Goal: Book appointment/travel/reservation

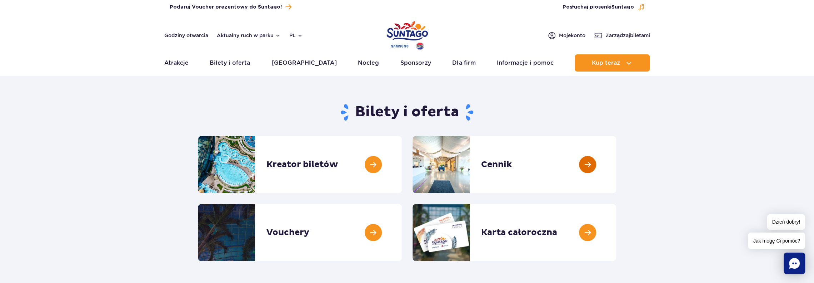
click at [616, 162] on link at bounding box center [616, 164] width 0 height 57
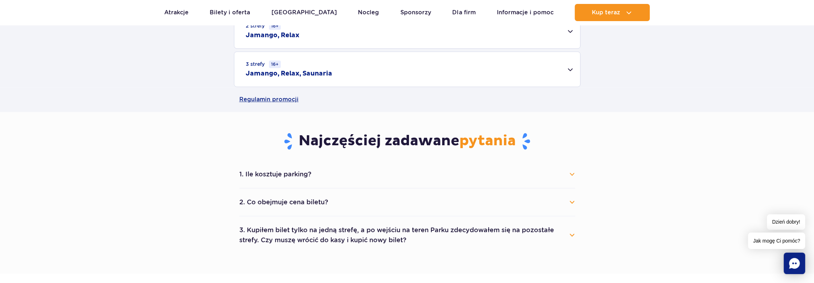
scroll to position [214, 0]
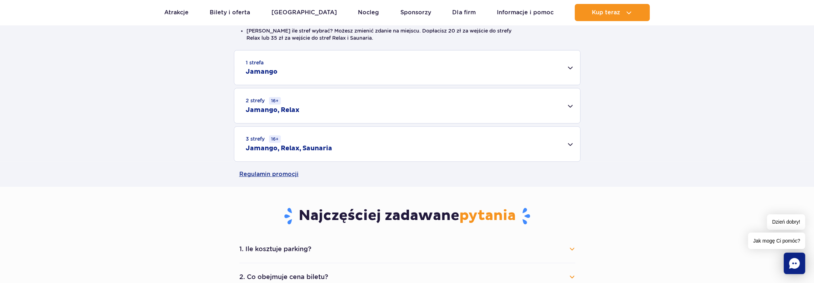
click at [569, 105] on div "2 strefy 16+ Jamango, Relax" at bounding box center [407, 105] width 346 height 35
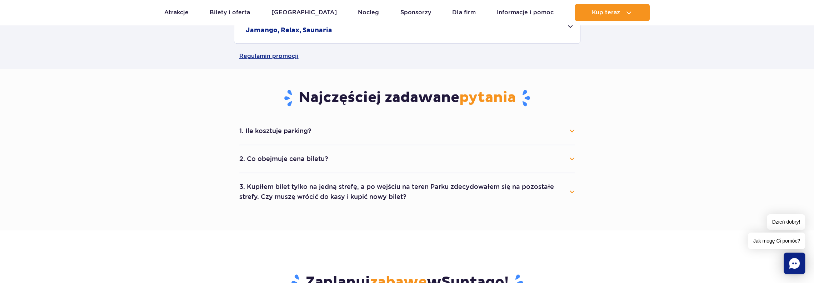
scroll to position [464, 0]
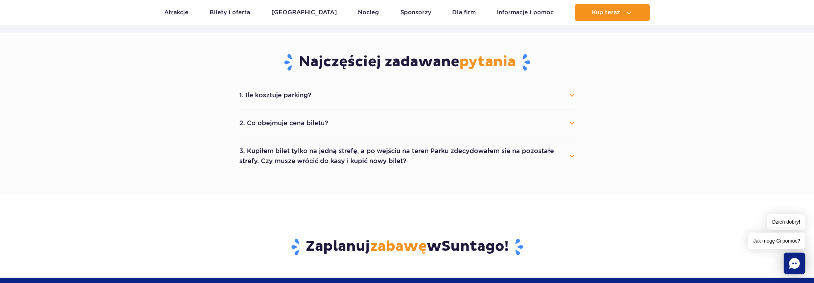
click at [447, 165] on button "3. Kupiłem bilet tylko na jedną strefę, a po wejściu na teren Parku zdecydowałe…" at bounding box center [407, 156] width 336 height 26
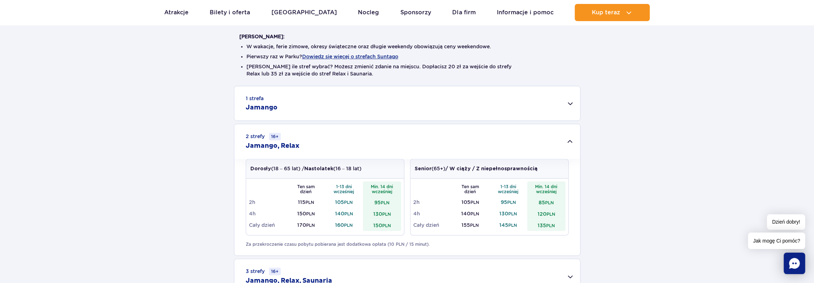
scroll to position [36, 0]
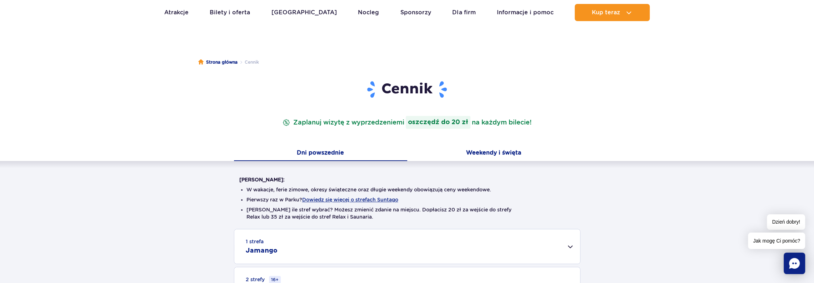
click at [501, 154] on button "Weekendy i święta" at bounding box center [493, 153] width 173 height 15
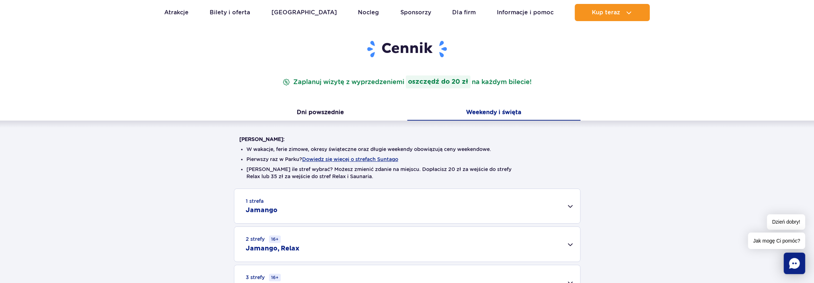
scroll to position [179, 0]
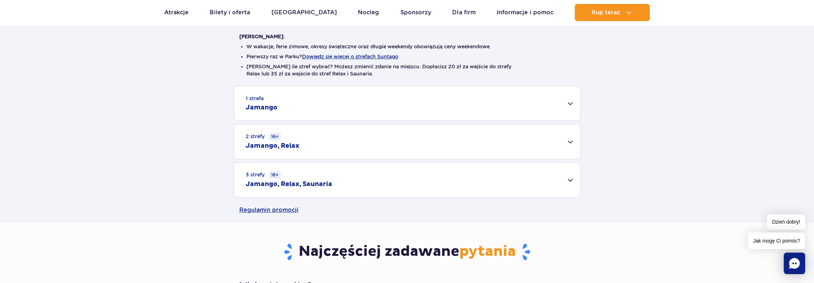
click at [490, 145] on div "2 strefy 16+ Jamango, Relax" at bounding box center [407, 141] width 346 height 35
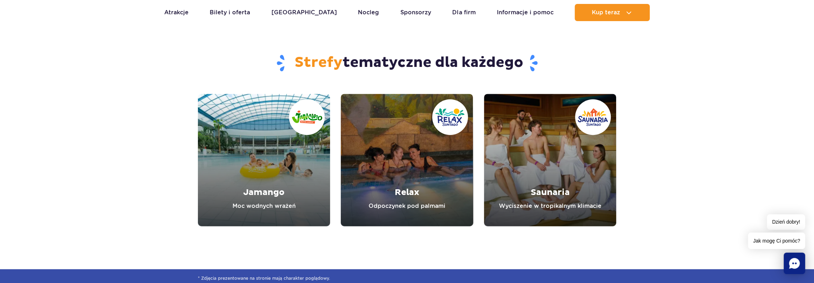
scroll to position [929, 0]
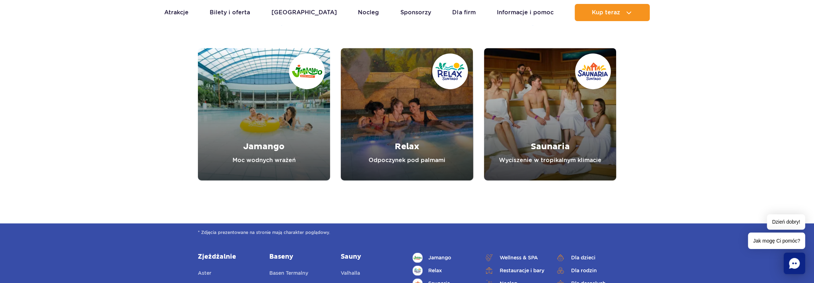
click at [437, 110] on link "Relax" at bounding box center [407, 114] width 132 height 132
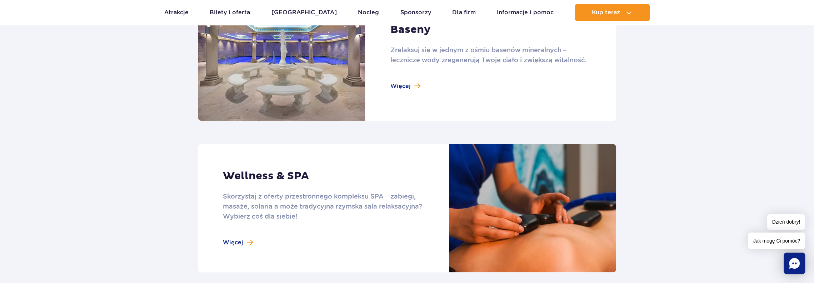
scroll to position [393, 0]
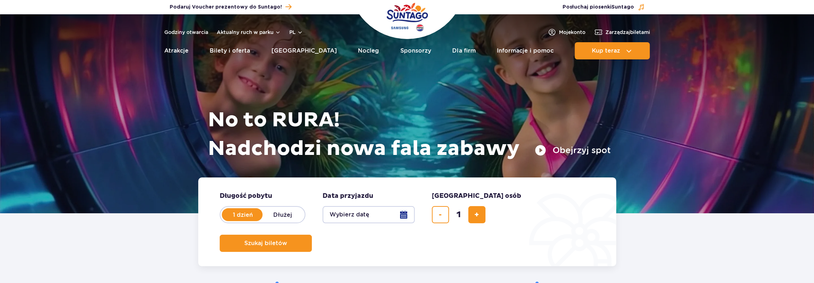
scroll to position [107, 0]
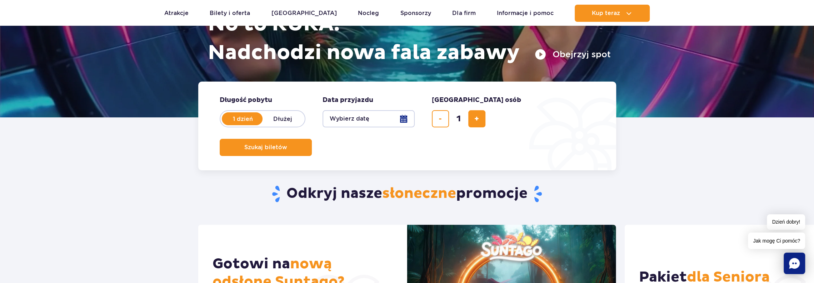
click at [367, 114] on button "Wybierz datę" at bounding box center [369, 118] width 92 height 17
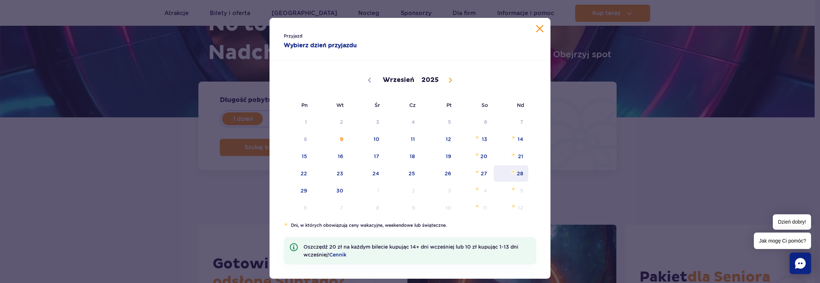
click at [517, 173] on span "28" at bounding box center [511, 173] width 36 height 16
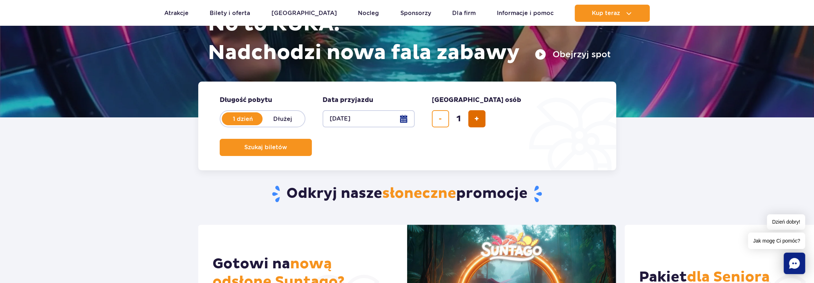
click at [477, 119] on span "dodaj bilet" at bounding box center [476, 119] width 5 height 0
type input "4"
click at [284, 144] on span "Szukaj biletów" at bounding box center [263, 147] width 43 height 6
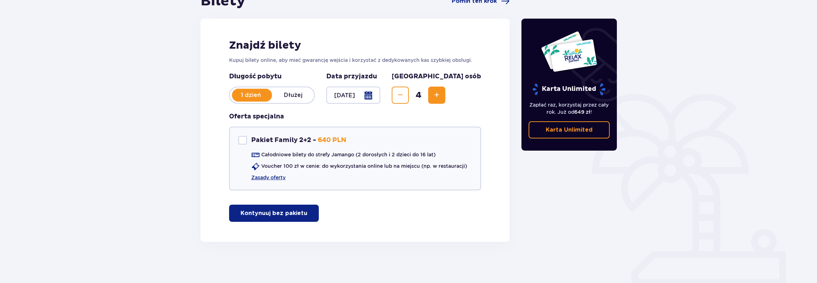
scroll to position [85, 0]
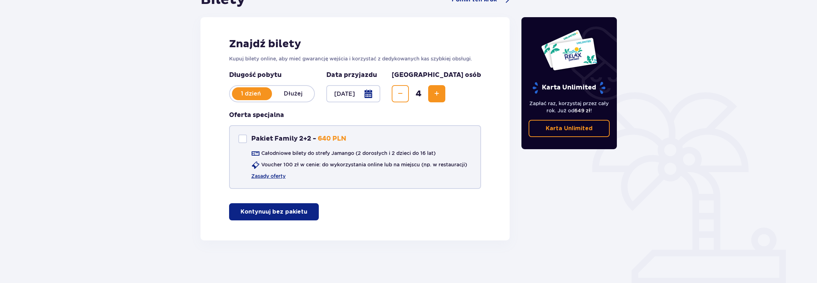
click at [244, 138] on div at bounding box center [242, 138] width 9 height 9
checkbox input "true"
click at [263, 178] on link "Zasady oferty" at bounding box center [268, 175] width 34 height 7
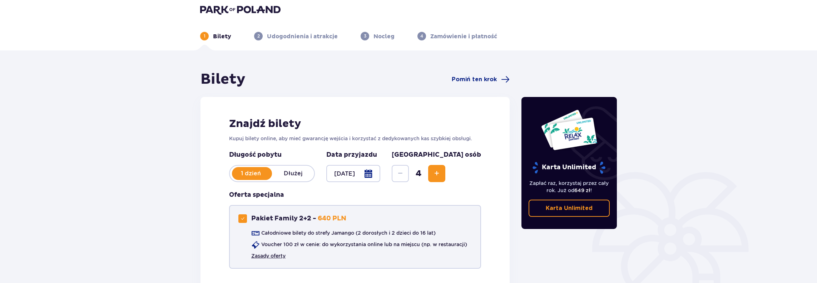
scroll to position [0, 0]
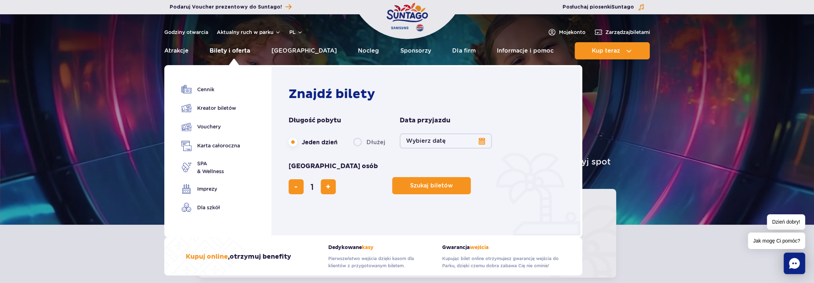
click at [236, 50] on link "Bilety i oferta" at bounding box center [230, 50] width 40 height 17
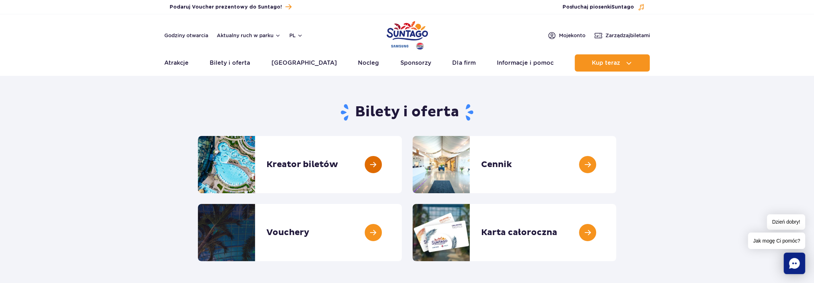
click at [402, 165] on link at bounding box center [402, 164] width 0 height 57
click at [402, 232] on link at bounding box center [402, 232] width 0 height 57
click at [616, 165] on link at bounding box center [616, 164] width 0 height 57
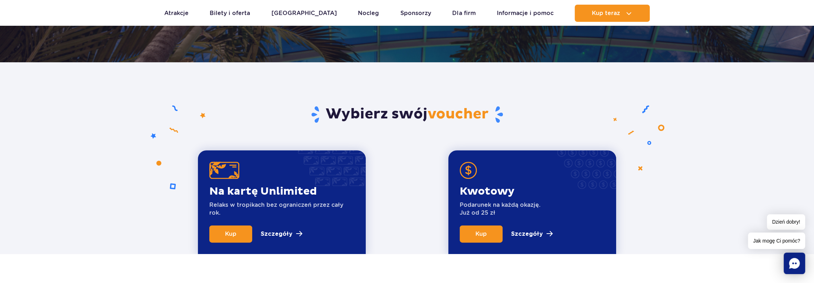
scroll to position [179, 0]
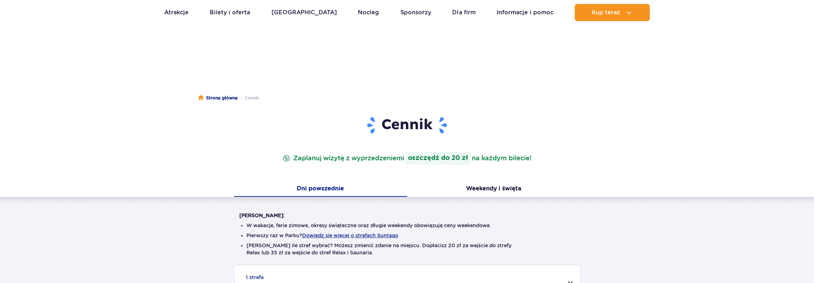
scroll to position [179, 0]
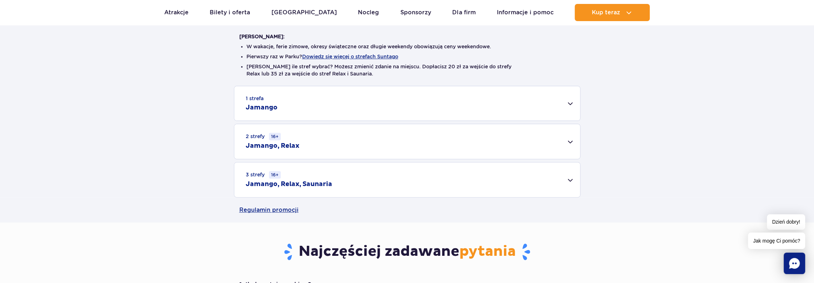
click at [558, 138] on div "2 strefy 16+ Jamango, Relax" at bounding box center [407, 141] width 346 height 35
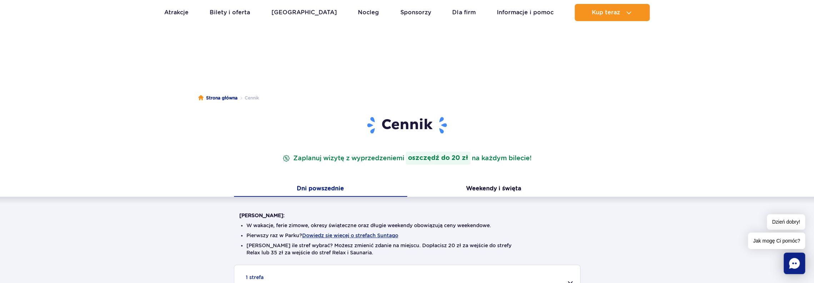
scroll to position [0, 0]
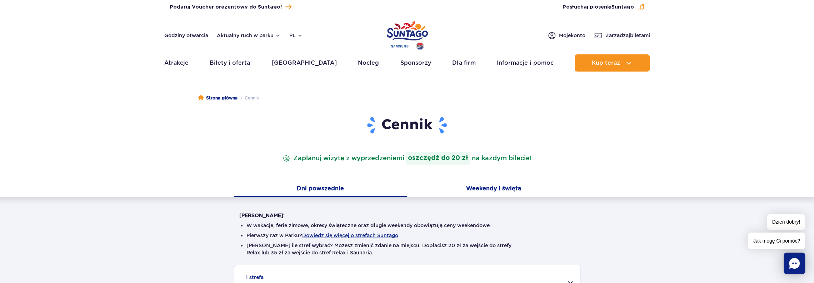
click at [516, 187] on button "Weekendy i święta" at bounding box center [493, 188] width 173 height 15
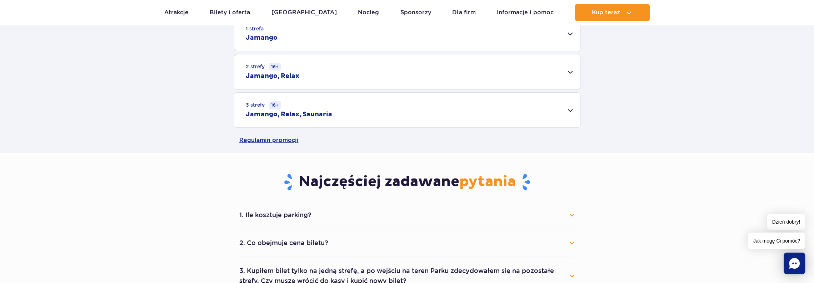
scroll to position [250, 0]
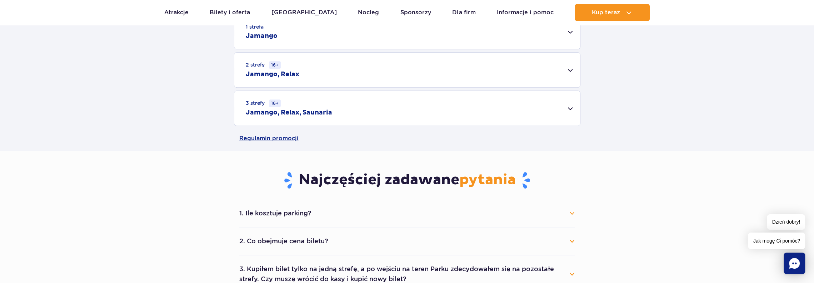
click at [560, 74] on div "2 strefy 16+ Jamango, Relax" at bounding box center [407, 70] width 346 height 35
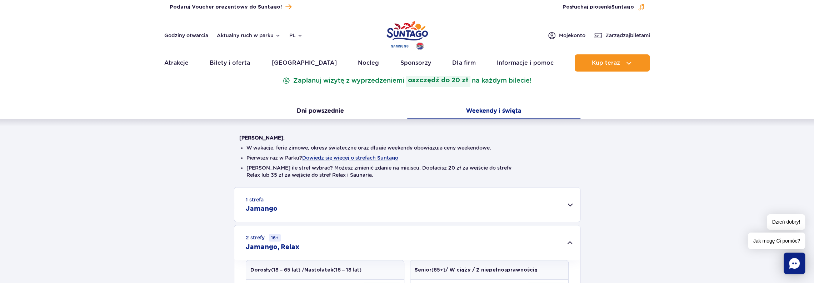
scroll to position [0, 0]
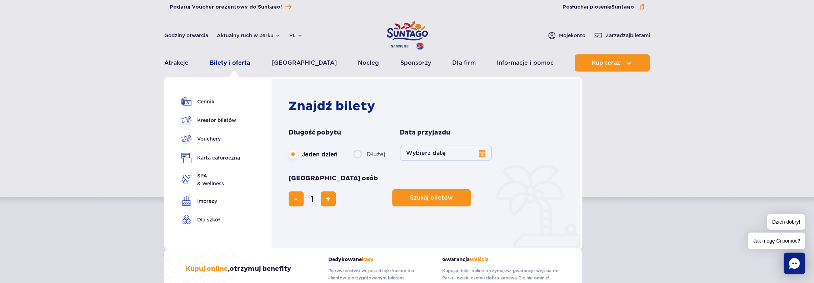
click at [249, 61] on link "Bilety i oferta" at bounding box center [230, 62] width 40 height 17
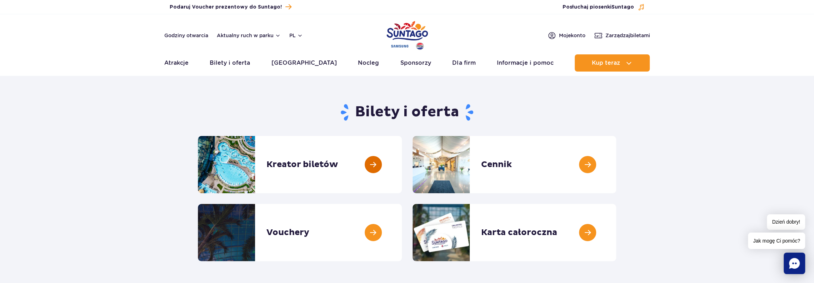
click at [402, 162] on link at bounding box center [402, 164] width 0 height 57
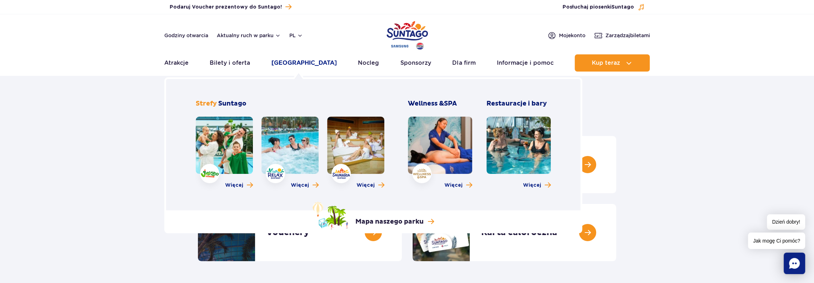
click at [292, 65] on link "[GEOGRAPHIC_DATA]" at bounding box center [304, 62] width 65 height 17
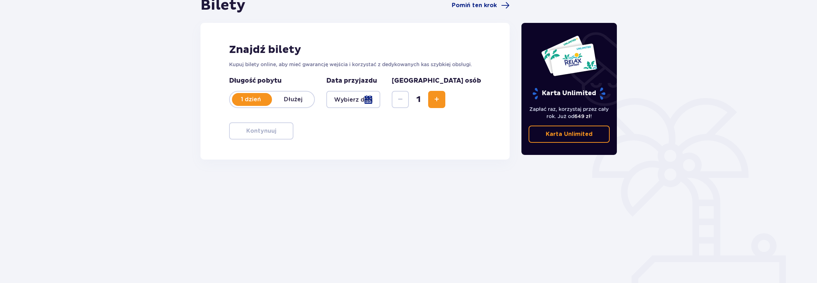
scroll to position [81, 0]
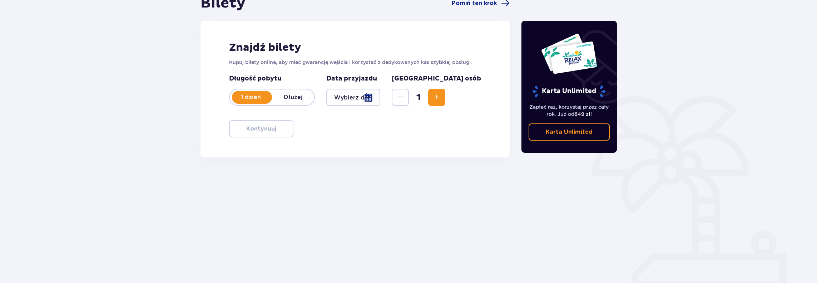
click at [380, 96] on div at bounding box center [353, 97] width 54 height 17
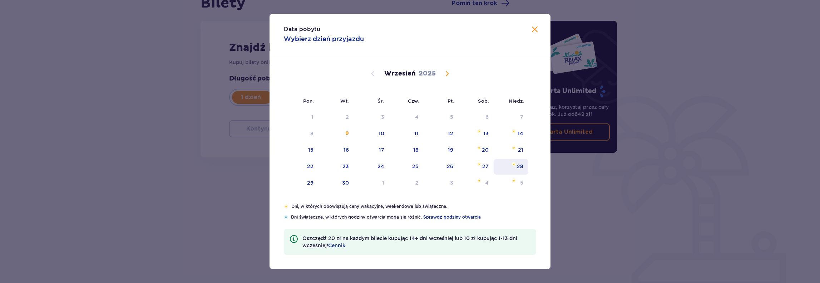
click at [516, 167] on div "28" at bounding box center [510, 167] width 35 height 16
type input "28.09.25"
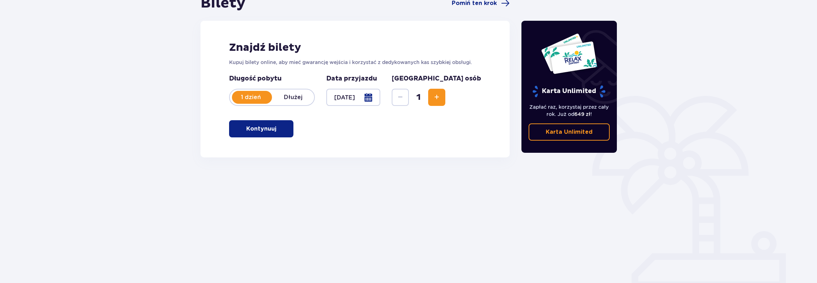
click at [441, 98] on span "Increase" at bounding box center [436, 97] width 9 height 9
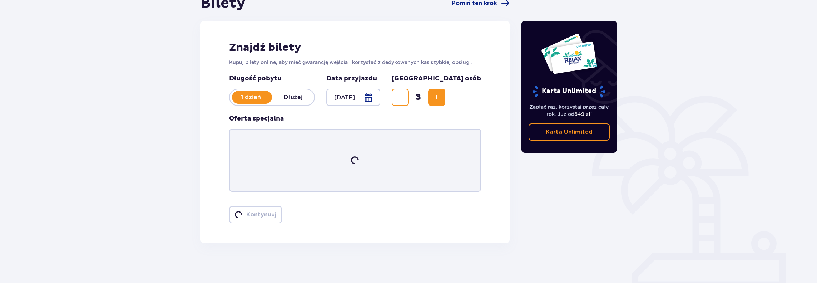
click at [441, 98] on span "Increase" at bounding box center [436, 97] width 9 height 9
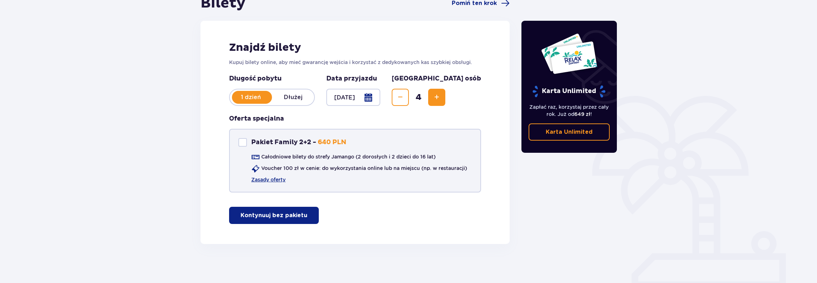
click at [244, 140] on div at bounding box center [242, 142] width 9 height 9
checkbox input "true"
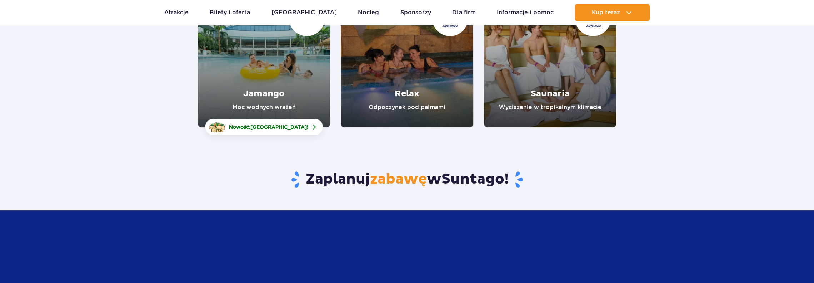
scroll to position [143, 0]
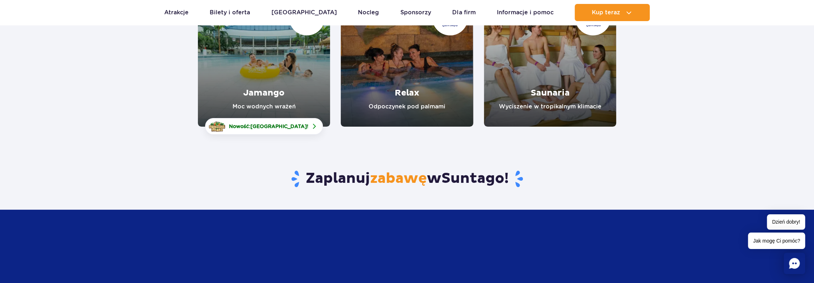
click at [397, 65] on link "Relax" at bounding box center [407, 60] width 132 height 132
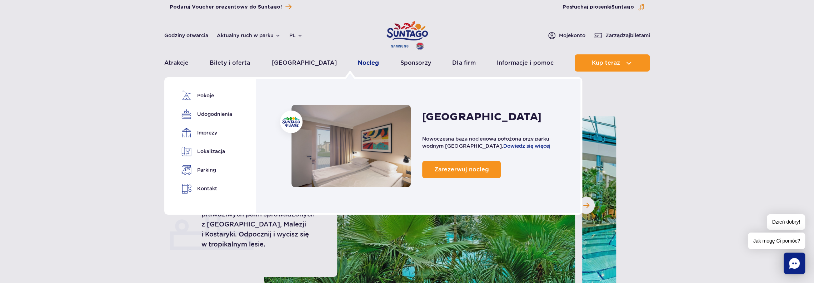
click at [358, 65] on link "Nocleg" at bounding box center [368, 62] width 21 height 17
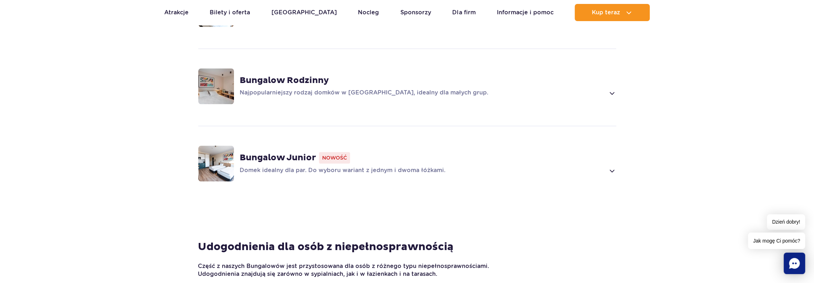
scroll to position [572, 0]
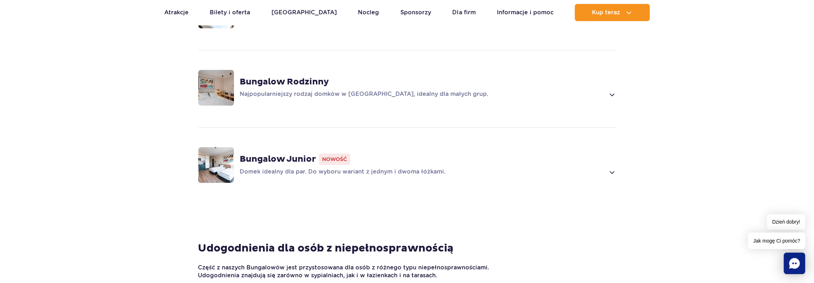
click at [211, 76] on img at bounding box center [216, 88] width 36 height 36
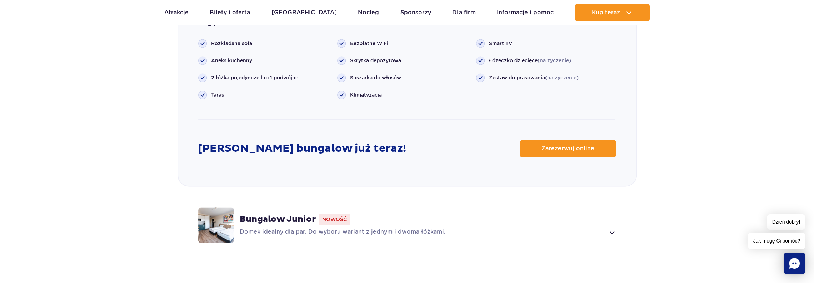
scroll to position [899, 0]
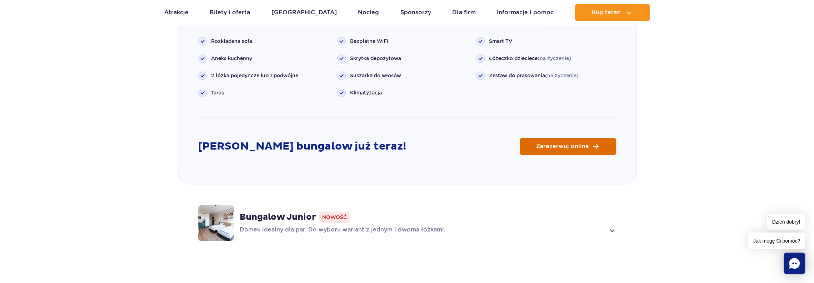
click at [585, 143] on span "Zarezerwuj online" at bounding box center [562, 146] width 53 height 6
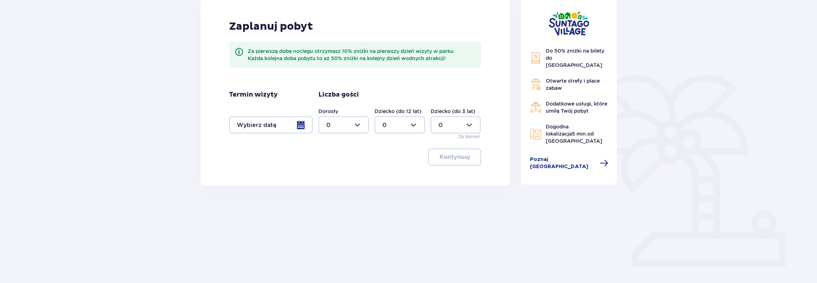
scroll to position [114, 0]
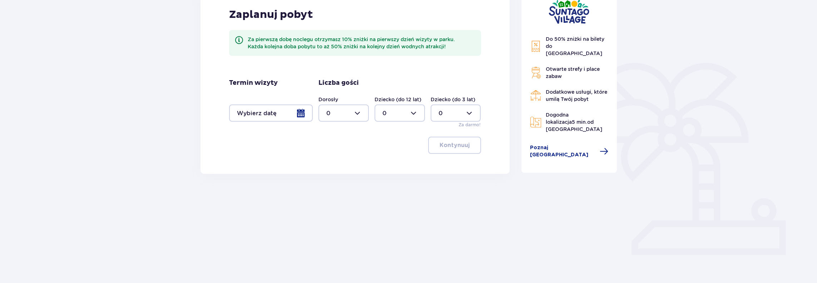
click at [269, 118] on div at bounding box center [271, 112] width 84 height 17
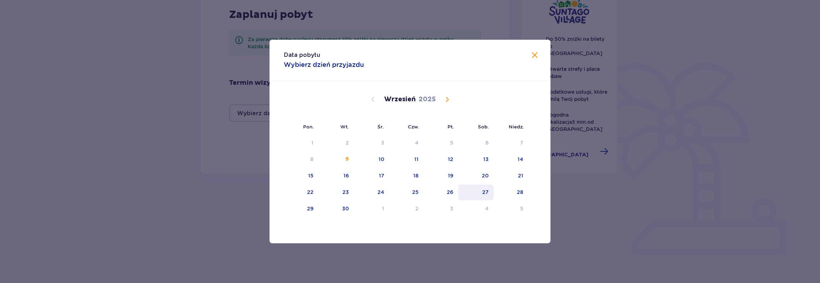
click at [486, 191] on div "27" at bounding box center [485, 191] width 6 height 7
click at [515, 190] on div "28" at bounding box center [510, 192] width 35 height 16
type input "[DATE] - [DATE]"
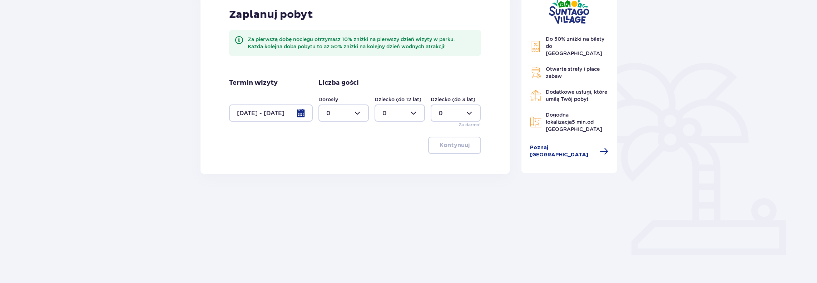
click at [347, 116] on div at bounding box center [343, 112] width 50 height 17
click at [331, 166] on div "2" at bounding box center [343, 165] width 35 height 8
type input "2"
click at [390, 110] on div at bounding box center [399, 112] width 50 height 17
click at [386, 165] on div "2" at bounding box center [399, 165] width 35 height 8
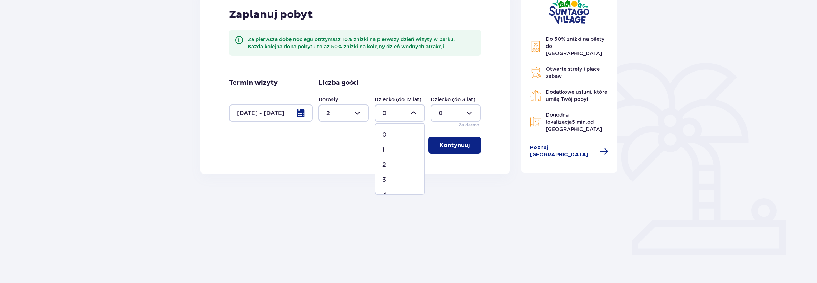
type input "2"
click at [452, 145] on p "Kontynuuj" at bounding box center [454, 145] width 30 height 8
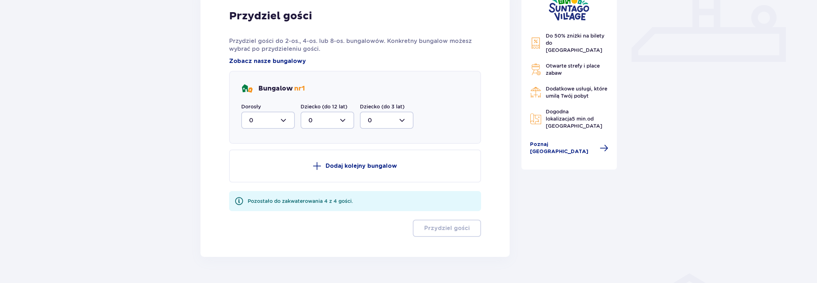
scroll to position [324, 0]
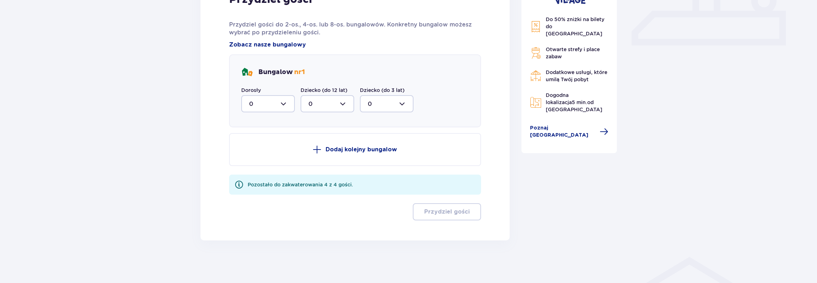
click at [284, 104] on div at bounding box center [268, 103] width 54 height 17
click at [252, 155] on p "2" at bounding box center [251, 155] width 4 height 8
type input "2"
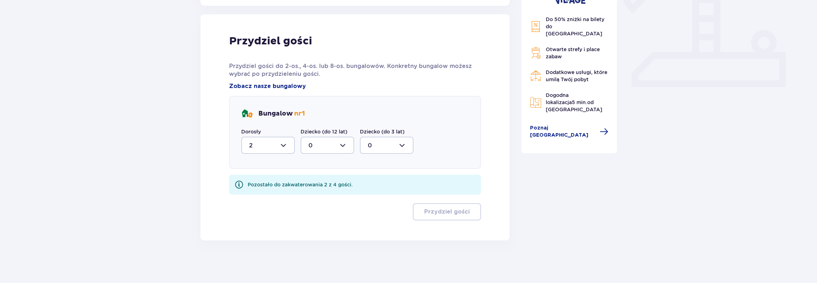
click at [333, 143] on div at bounding box center [327, 144] width 54 height 17
click at [309, 194] on p "2" at bounding box center [310, 197] width 4 height 8
type input "2"
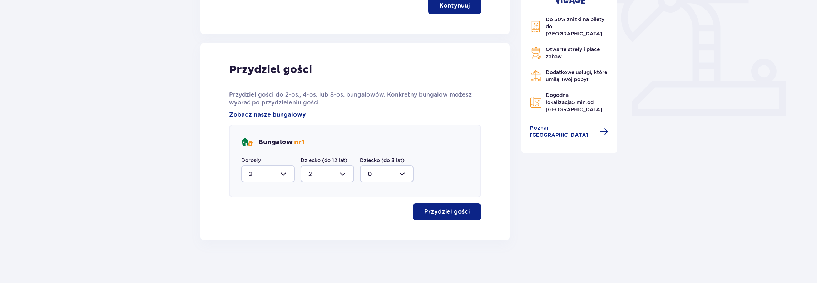
click at [440, 207] on button "Przydziel gości" at bounding box center [447, 211] width 68 height 17
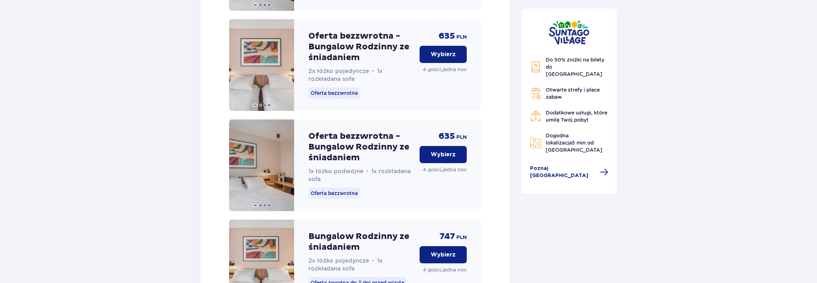
scroll to position [896, 0]
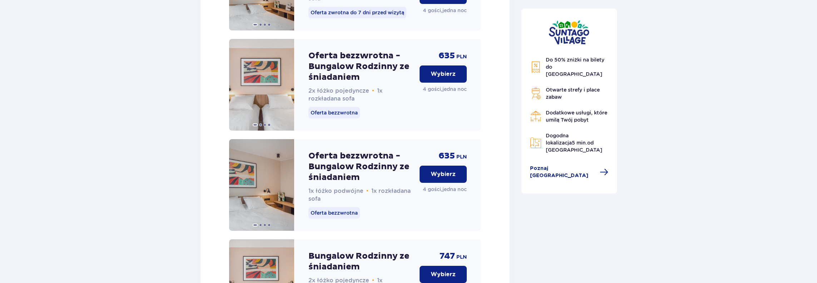
click at [346, 174] on p "Oferta bezzwrotna - Bungalow Rodzinny ze śniadaniem" at bounding box center [360, 166] width 105 height 32
click at [433, 178] on p "Wybierz" at bounding box center [442, 174] width 25 height 8
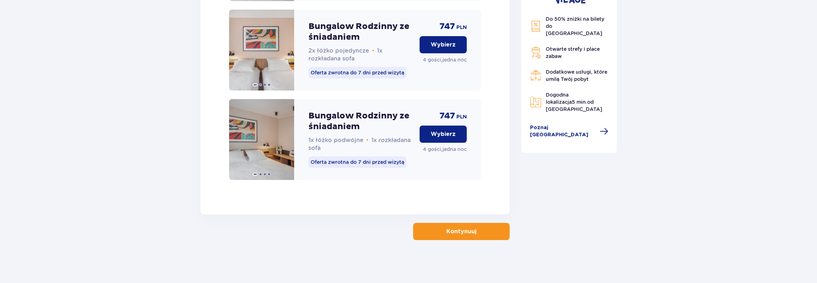
scroll to position [1136, 0]
click at [484, 235] on button "Kontynuuj" at bounding box center [461, 231] width 96 height 17
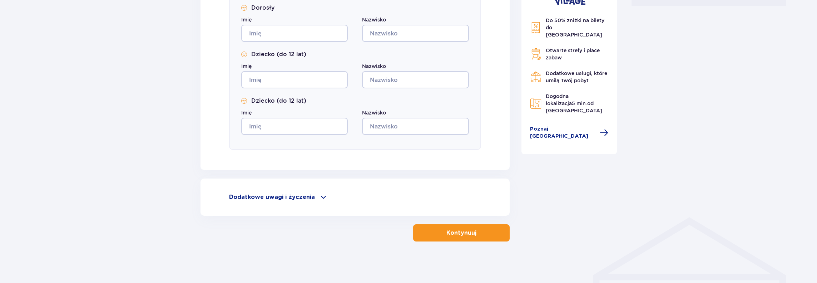
scroll to position [364, 0]
